Goal: Browse casually

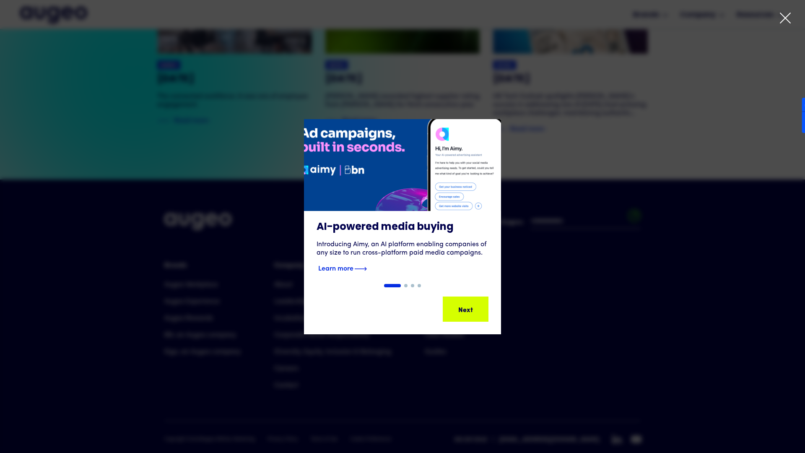
scroll to position [1920, 0]
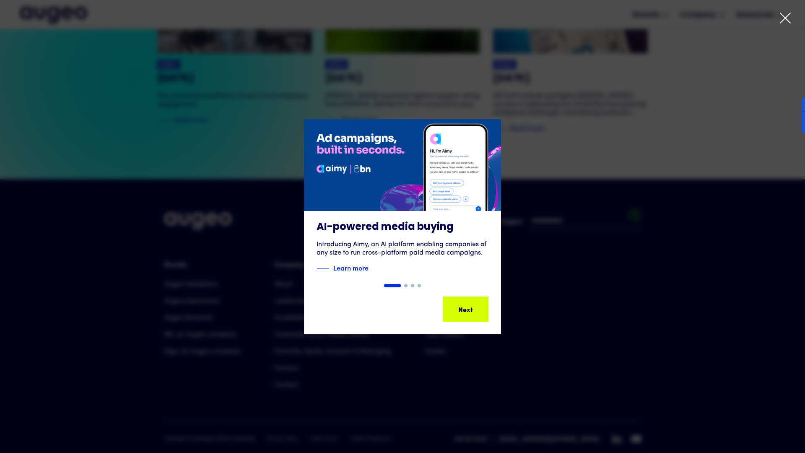
click at [785, 18] on icon at bounding box center [785, 18] width 10 height 10
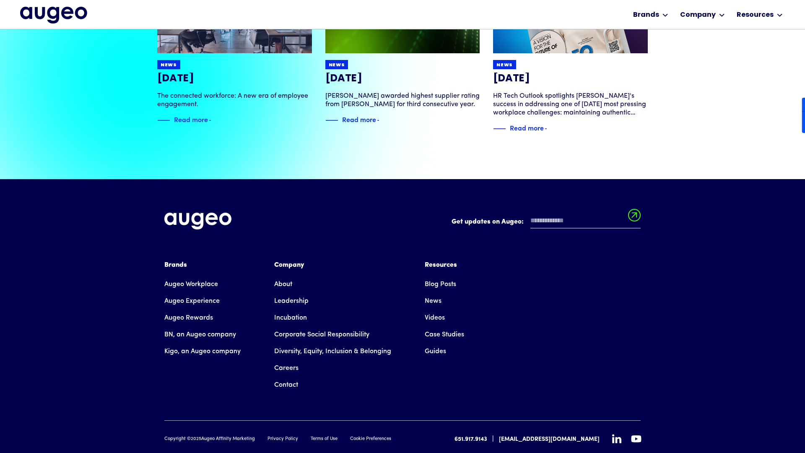
click at [617, 434] on div at bounding box center [626, 439] width 29 height 10
click at [620, 434] on icon at bounding box center [616, 438] width 9 height 9
